Goal: Task Accomplishment & Management: Use online tool/utility

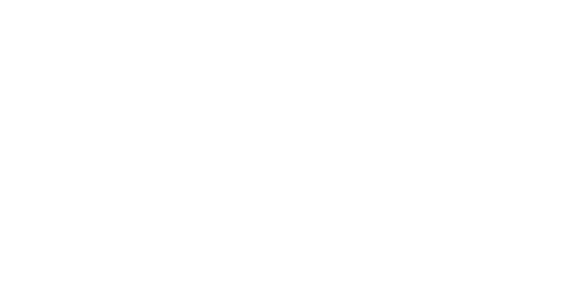
type input "[PERSON_NAME]"
type input "Developer"
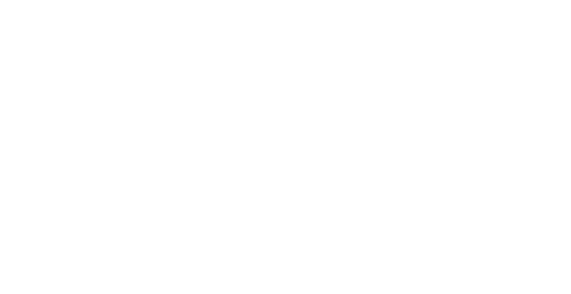
type input "Freelance"
type input "Test"
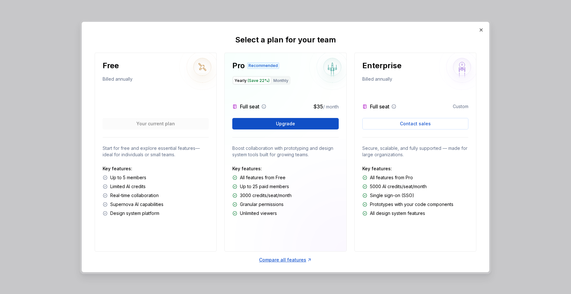
scroll to position [4, 0]
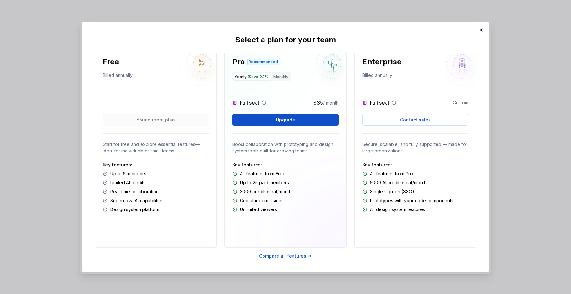
drag, startPoint x: 148, startPoint y: 192, endPoint x: 162, endPoint y: 192, distance: 14.3
click at [162, 192] on div "Real-time collaboration" at bounding box center [156, 191] width 106 height 6
click at [296, 102] on div "Full seat $35 / month" at bounding box center [285, 103] width 106 height 8
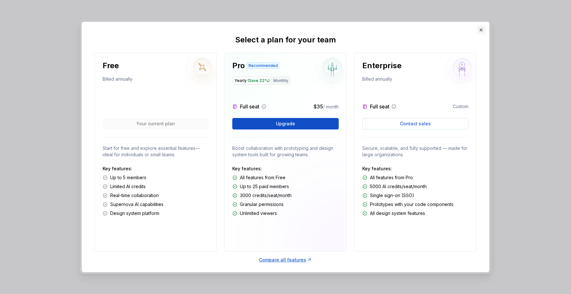
click at [481, 31] on button "button" at bounding box center [481, 30] width 9 height 9
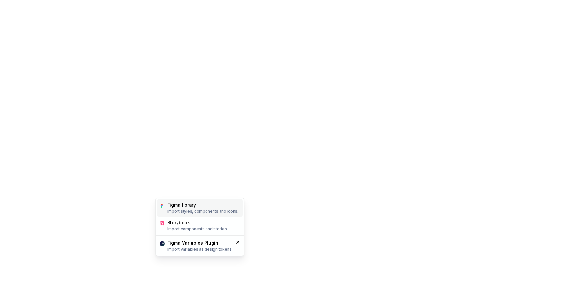
click at [175, 214] on div "Figma library Import styles, components and icons." at bounding box center [200, 207] width 86 height 17
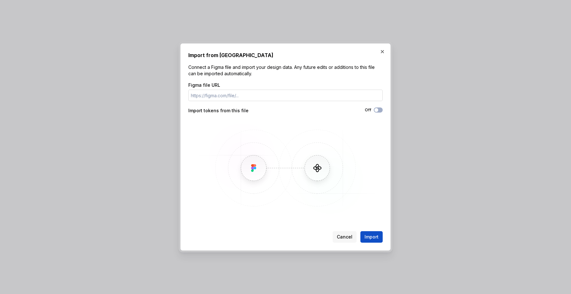
click at [219, 96] on input "Figma file URL" at bounding box center [285, 95] width 194 height 11
paste input "[URL][DOMAIN_NAME]"
type input "[URL][DOMAIN_NAME]"
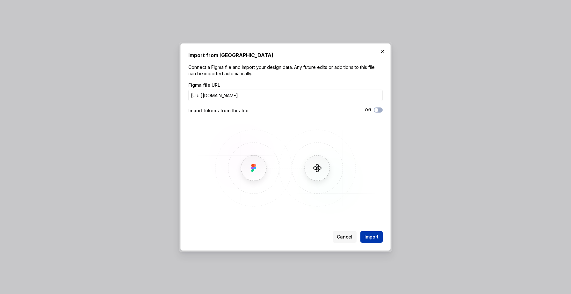
click at [382, 238] on button "Import" at bounding box center [372, 236] width 22 height 11
click at [378, 238] on span "Import" at bounding box center [372, 237] width 14 height 6
click at [371, 239] on span "Import" at bounding box center [372, 237] width 14 height 6
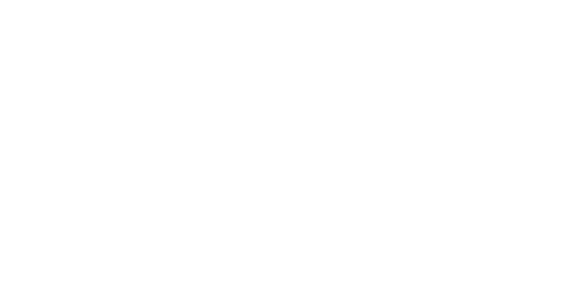
drag, startPoint x: 425, startPoint y: 115, endPoint x: 421, endPoint y: 116, distance: 4.2
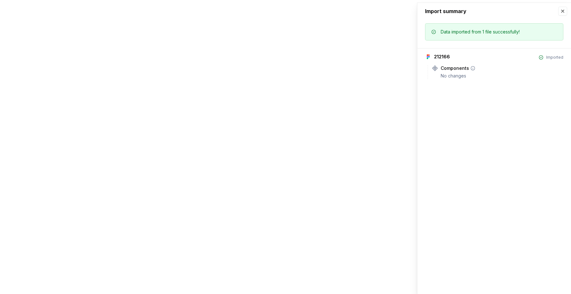
click at [464, 67] on div "Components" at bounding box center [455, 68] width 28 height 6
click at [461, 73] on div "No changes" at bounding box center [502, 76] width 123 height 6
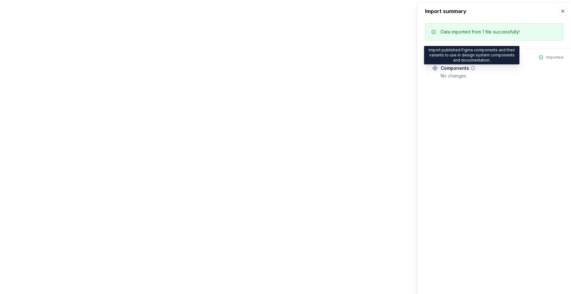
click at [471, 68] on icon at bounding box center [473, 68] width 5 height 5
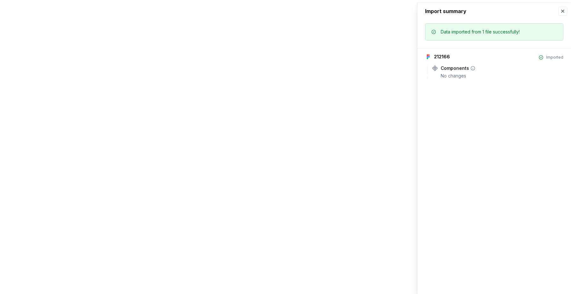
click at [445, 74] on div "No changes" at bounding box center [502, 76] width 123 height 6
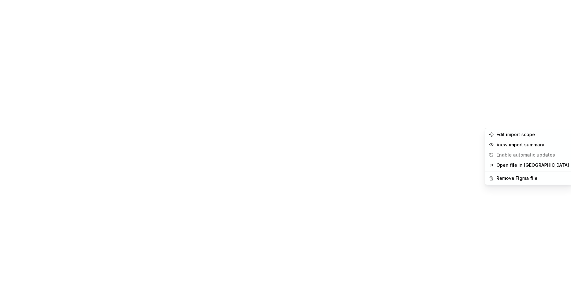
click at [550, 121] on html "F Test V Home Documentation Analytics Code automation Design system data Design…" at bounding box center [285, 147] width 571 height 294
click at [362, 201] on html "F Test V Home Documentation Analytics Code automation Design system data Design…" at bounding box center [285, 147] width 571 height 294
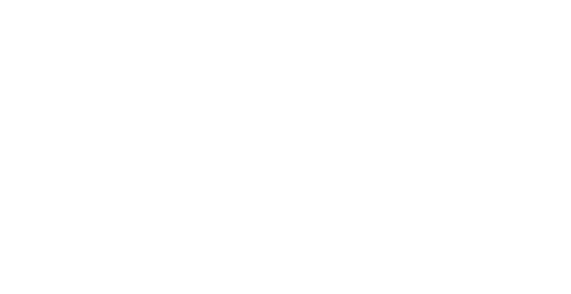
type textarea "*"
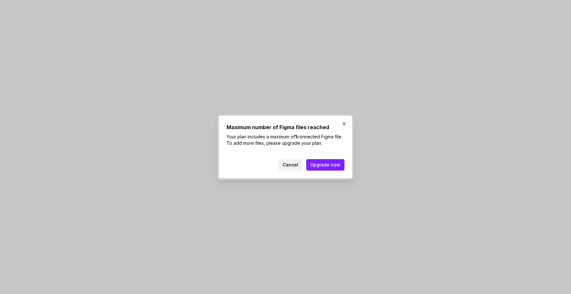
click at [296, 164] on span "Cancel" at bounding box center [291, 165] width 16 height 6
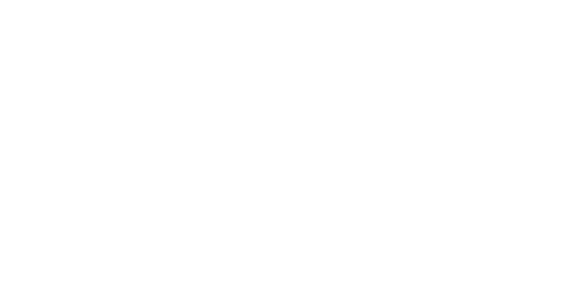
click at [551, 122] on html "F Test V Home Documentation Analytics Code automation Design system data Design…" at bounding box center [285, 147] width 571 height 294
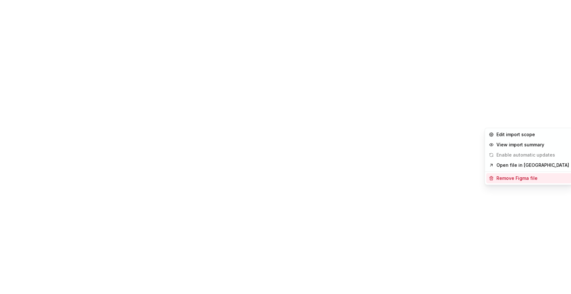
click at [511, 178] on div "Remove Figma file" at bounding box center [533, 178] width 73 height 6
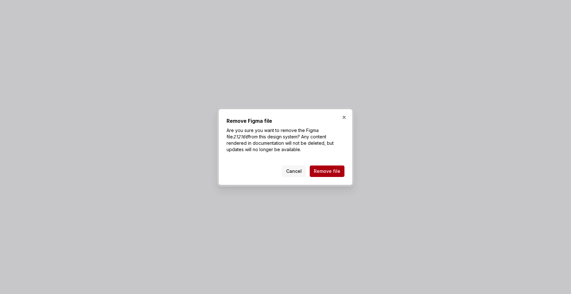
click at [332, 172] on span "Remove file" at bounding box center [327, 171] width 26 height 6
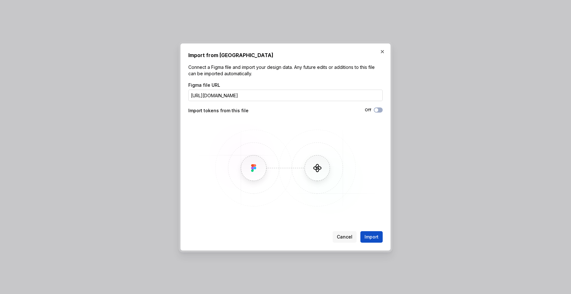
scroll to position [0, 47]
type input "[URL][DOMAIN_NAME]"
click at [376, 113] on div "Off" at bounding box center [334, 110] width 97 height 6
click at [378, 112] on button "Off" at bounding box center [378, 109] width 9 height 5
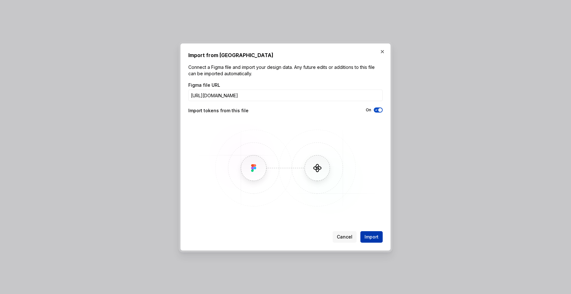
click at [367, 238] on span "Import" at bounding box center [372, 237] width 14 height 6
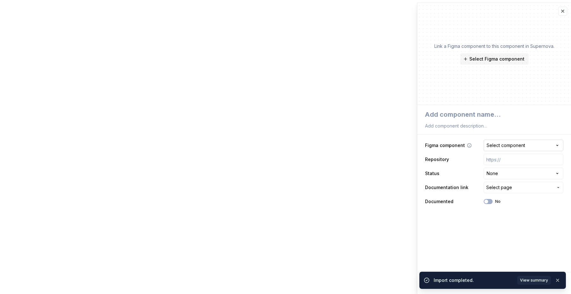
click at [502, 144] on div "Select component" at bounding box center [506, 145] width 39 height 6
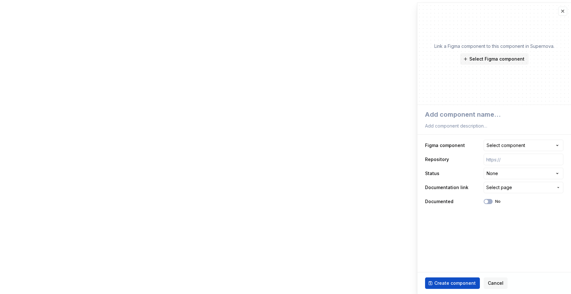
click at [436, 240] on html "**********" at bounding box center [285, 147] width 571 height 294
click at [512, 184] on button "Select page" at bounding box center [524, 187] width 80 height 11
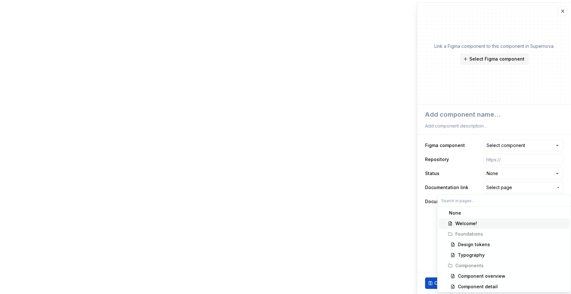
scroll to position [1, 0]
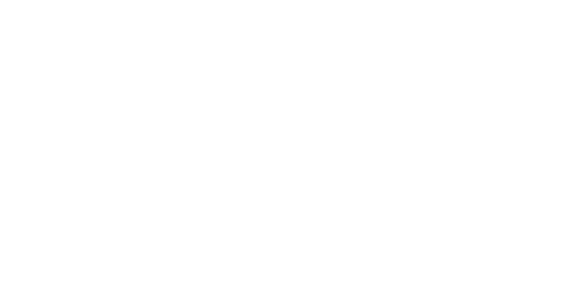
type textarea "*"
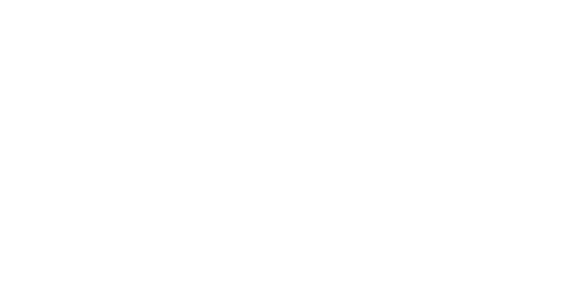
scroll to position [55, 0]
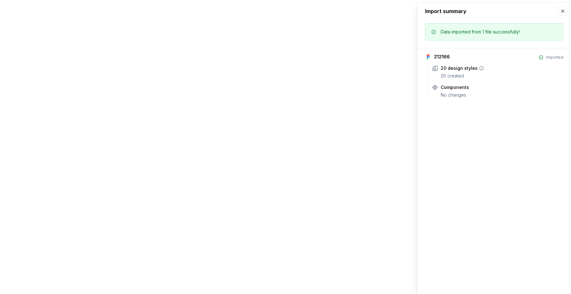
click at [447, 69] on div "20 design styles" at bounding box center [459, 68] width 37 height 6
click at [448, 88] on div "Components" at bounding box center [455, 87] width 28 height 6
click at [20, 13] on html "F Test V Home Documentation Analytics Code automation Design system data Design…" at bounding box center [285, 147] width 571 height 294
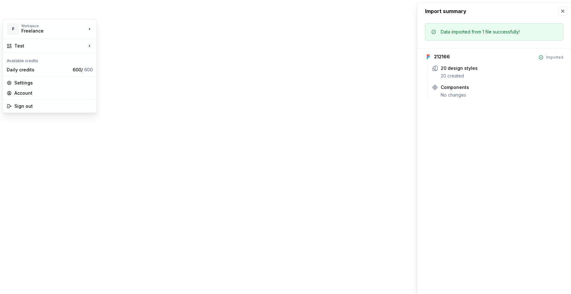
click at [129, 20] on html "F Test V Home Documentation Analytics Code automation Design system data Design…" at bounding box center [285, 147] width 571 height 294
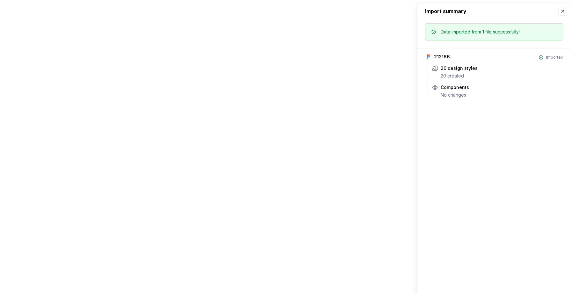
click at [63, 11] on html "F Test V Home Documentation Analytics Code automation Design system data Design…" at bounding box center [285, 147] width 571 height 294
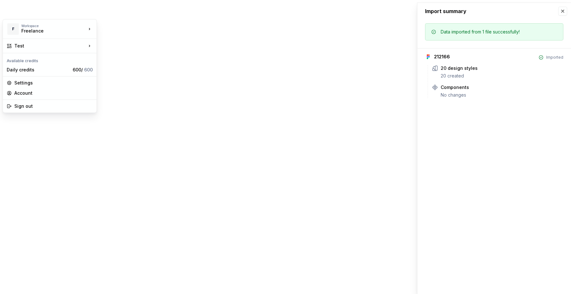
click at [33, 146] on html "F Test V Home Documentation Analytics Code automation Design system data Design…" at bounding box center [285, 147] width 571 height 294
